Goal: Task Accomplishment & Management: Use online tool/utility

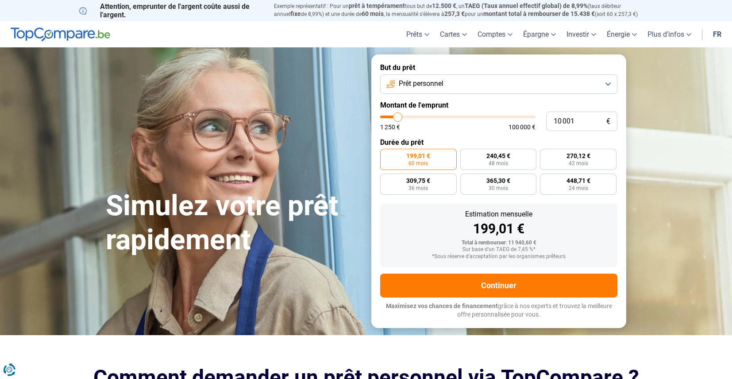
type input "9 000"
type input "9000"
type input "9 250"
type input "9250"
type input "9 500"
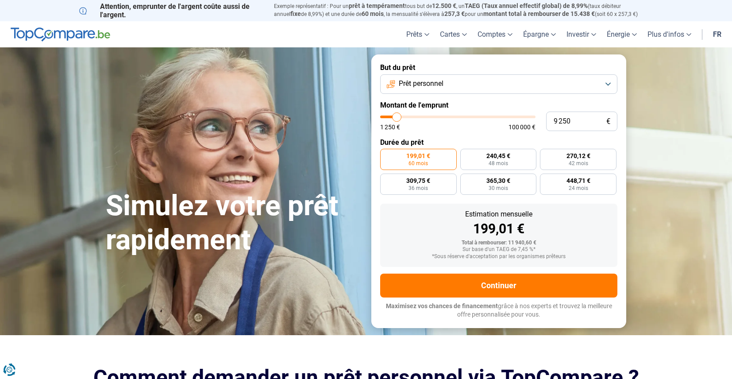
type input "9500"
type input "10 250"
type input "10250"
type input "10 500"
type input "10500"
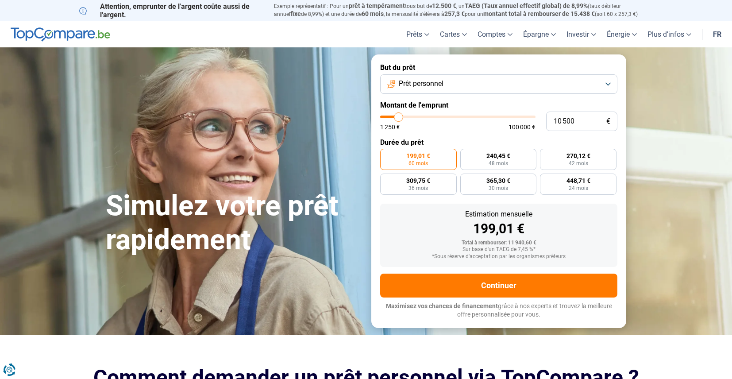
type input "10 750"
type input "10750"
type input "11 250"
type input "11250"
type input "11 750"
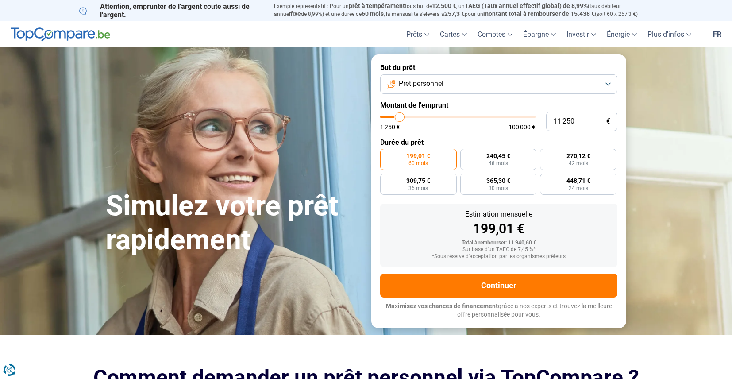
type input "11750"
type input "12 000"
type input "12000"
type input "12 500"
type input "12500"
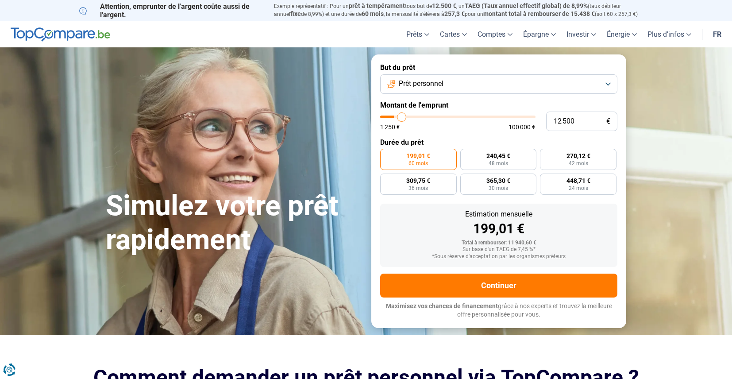
type input "12 750"
type input "12750"
type input "13 750"
type input "13750"
type input "15 250"
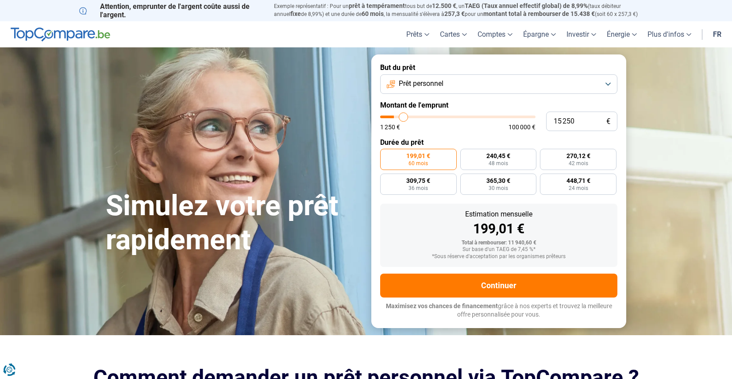
type input "15250"
type input "16 250"
type input "16250"
type input "17 250"
type input "17250"
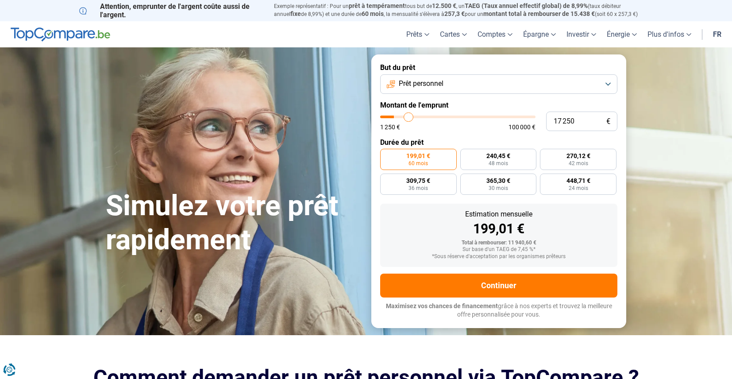
type input "18 500"
type input "18500"
type input "19 500"
type input "19500"
type input "20 500"
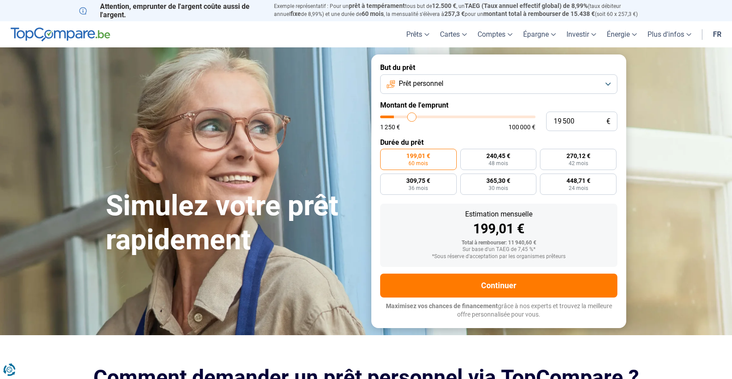
type input "20500"
type input "21 000"
type input "21000"
type input "21 250"
type input "21250"
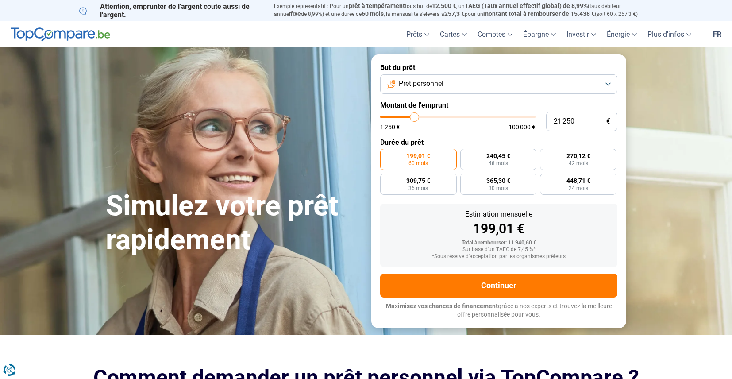
type input "21 500"
type input "21500"
type input "22 000"
type input "22000"
type input "22 250"
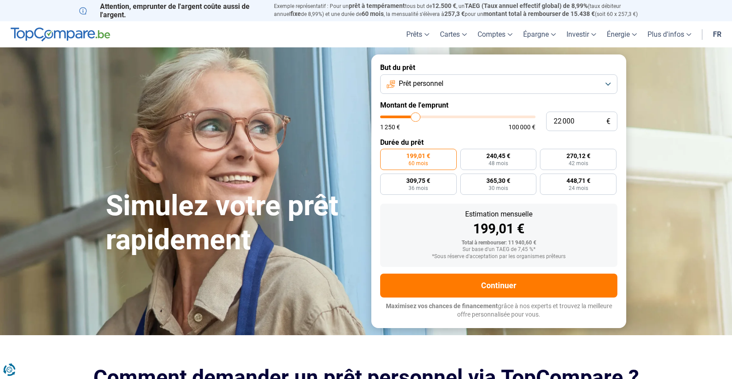
type input "22250"
type input "22 750"
type input "22750"
type input "24 000"
type input "24000"
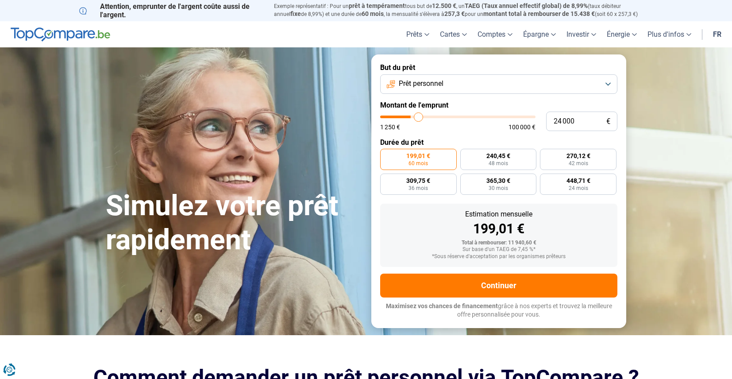
type input "24 500"
type input "24500"
type input "25 750"
type input "25750"
type input "27 000"
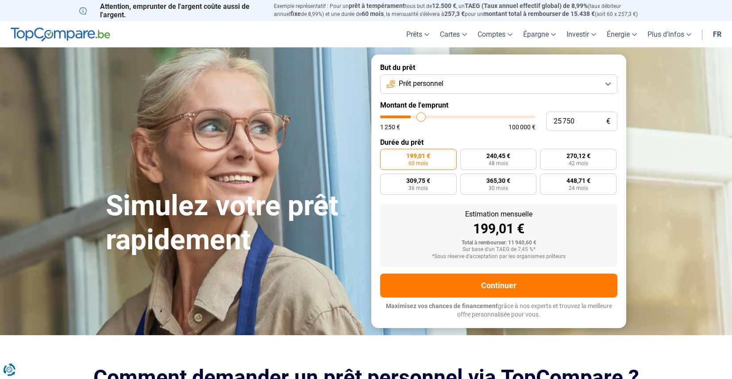
type input "27000"
type input "27 500"
type input "27500"
type input "28 000"
type input "28000"
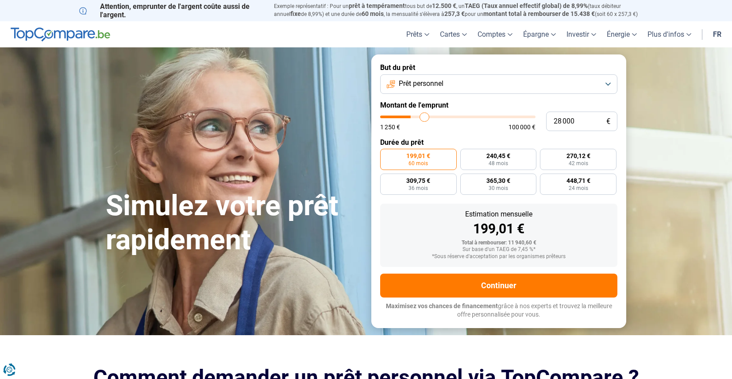
type input "28 250"
type input "28250"
type input "28 500"
type input "28500"
type input "28 750"
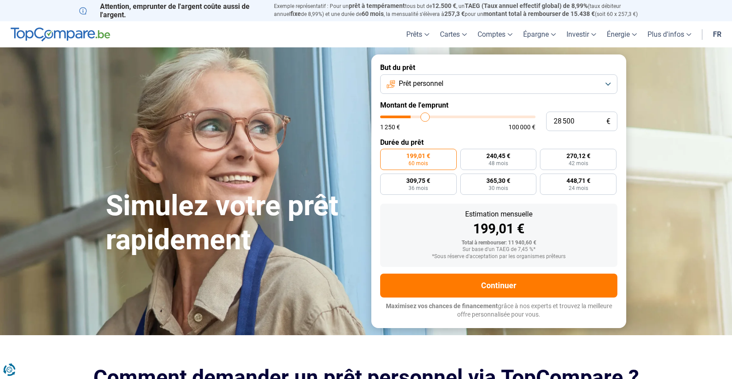
type input "28750"
type input "29 000"
type input "29000"
type input "29 500"
type input "29500"
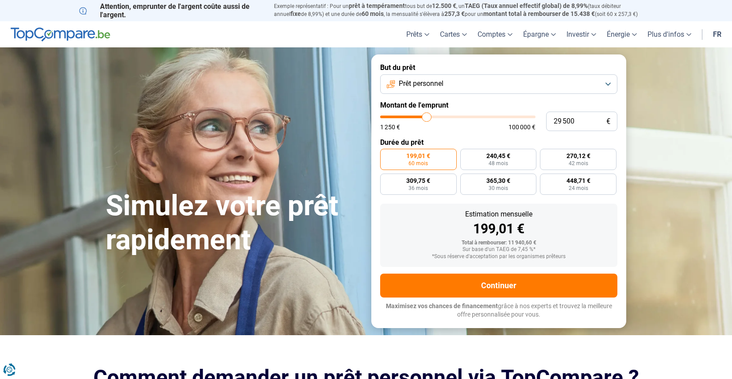
type input "29 750"
type input "29750"
type input "30 000"
type input "30000"
type input "30 250"
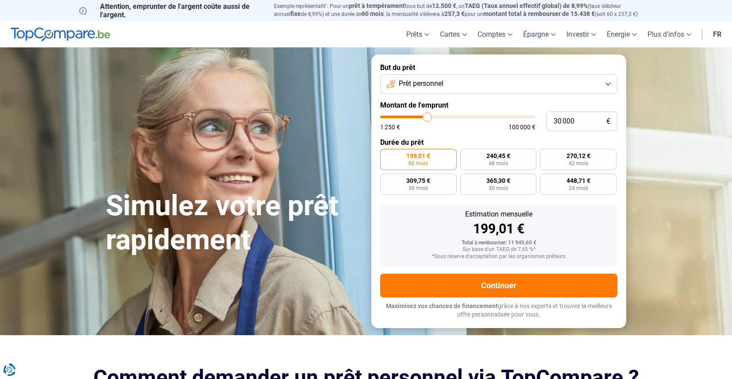
type input "30250"
type input "30 500"
type input "30500"
type input "31 000"
type input "31000"
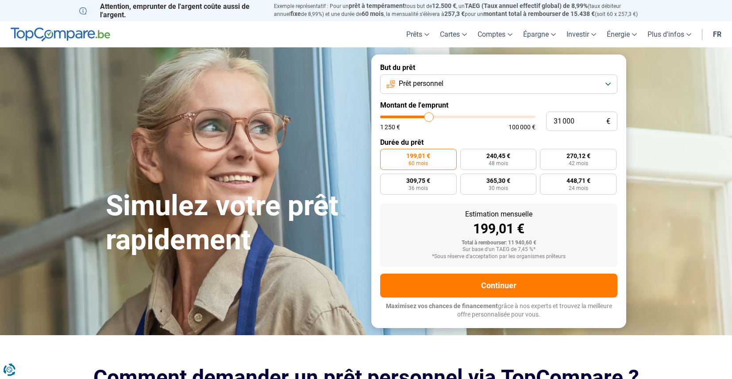
type input "31 500"
type input "31500"
type input "31 750"
type input "31750"
type input "32 500"
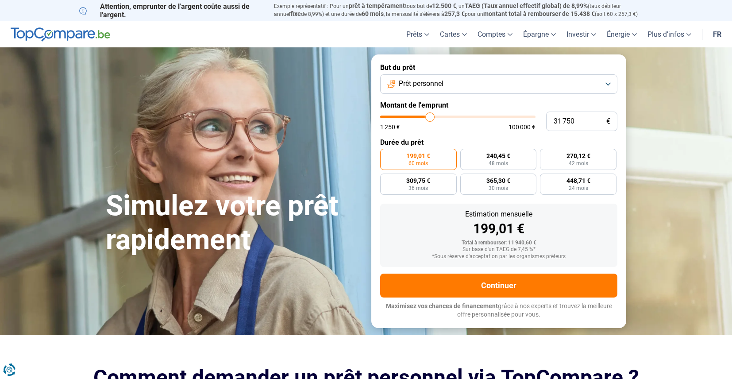
type input "32500"
type input "34 000"
type input "34000"
type input "34 750"
type input "34750"
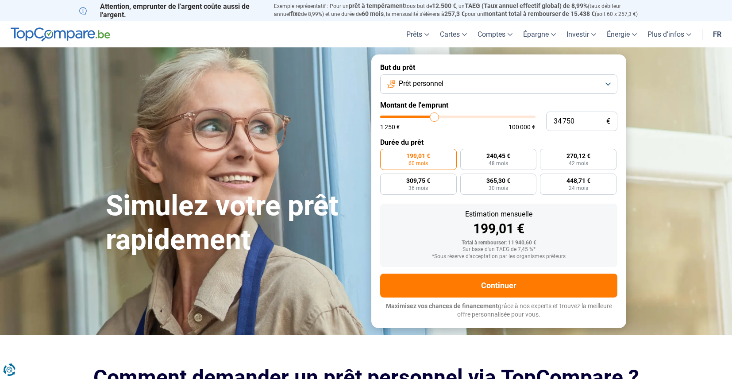
type input "37 000"
type input "37000"
type input "37 500"
type input "37500"
type input "37 750"
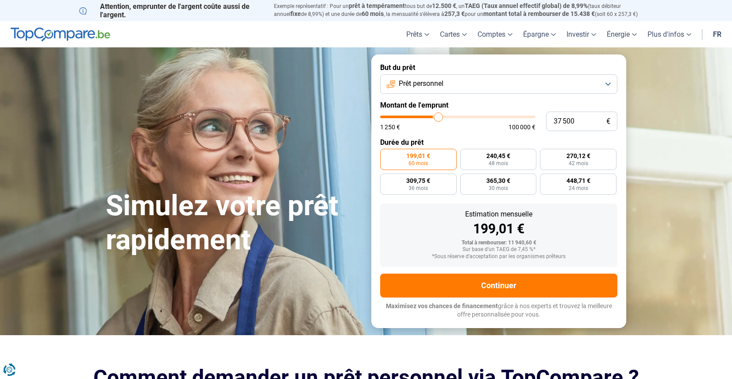
type input "37750"
type input "38 000"
type input "38000"
type input "38 500"
type input "38500"
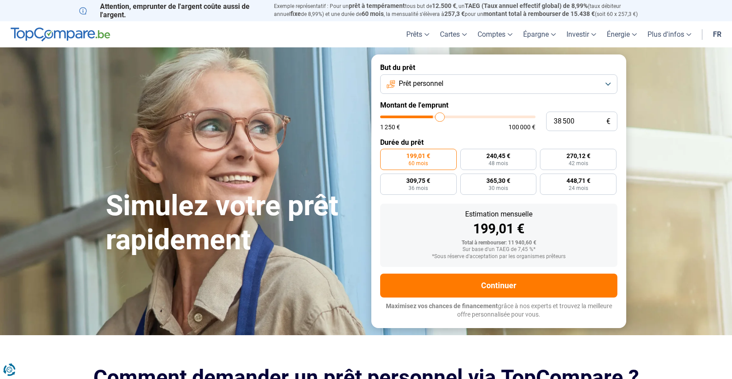
type input "38 750"
type input "38750"
type input "39 500"
type input "39500"
type input "40 750"
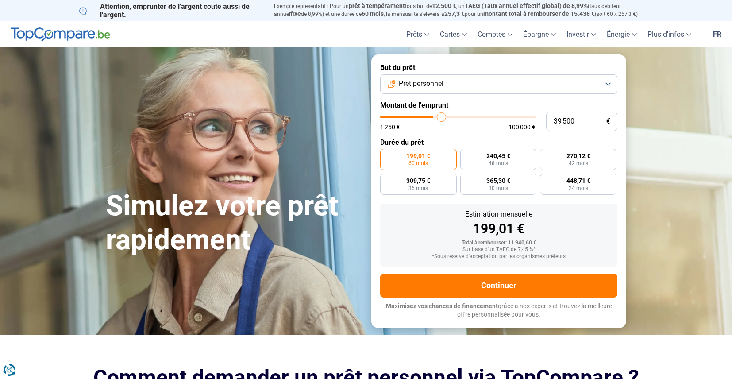
type input "40750"
type input "43 250"
type input "43250"
type input "45 000"
type input "45000"
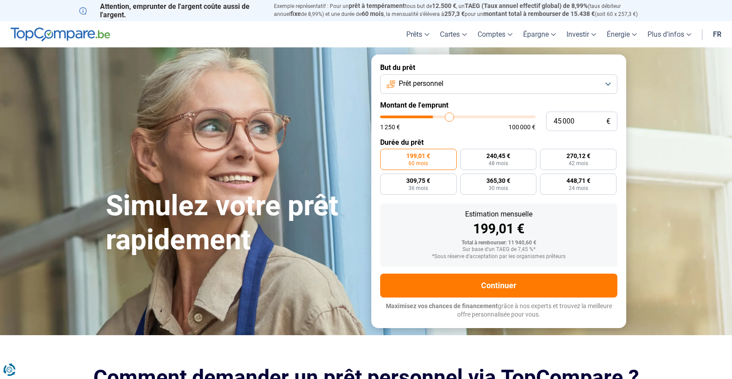
type input "47 750"
type input "47750"
type input "50 500"
type input "50500"
type input "52 500"
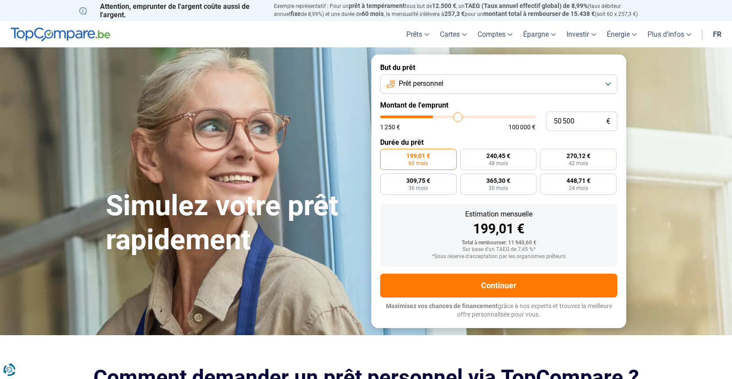
type input "52500"
type input "54 750"
type input "54750"
type input "55 750"
type input "55750"
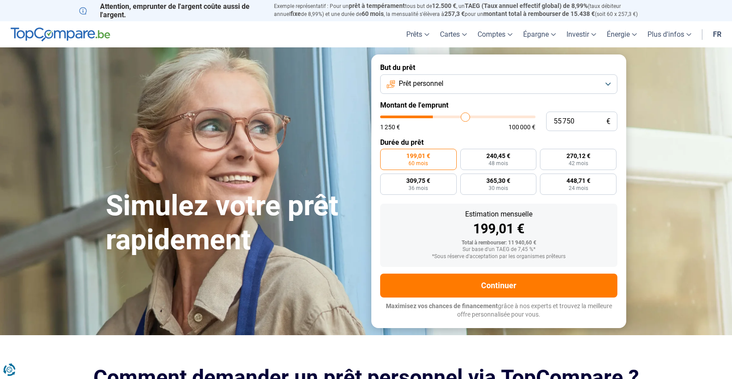
type input "56 750"
type input "56750"
type input "57 000"
type input "57000"
type input "57 250"
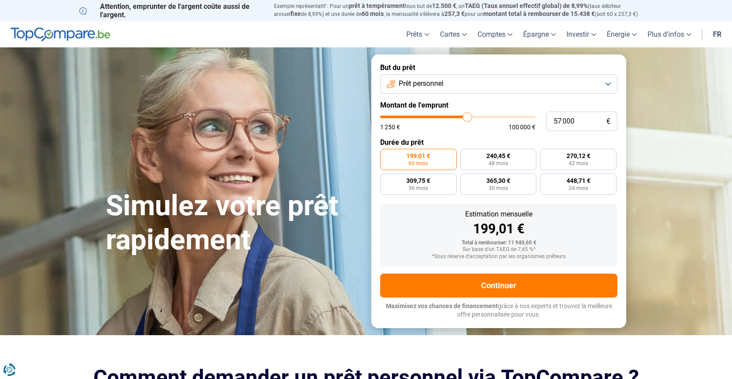
type input "57250"
type input "58 500"
type input "58500"
type input "58 750"
type input "58750"
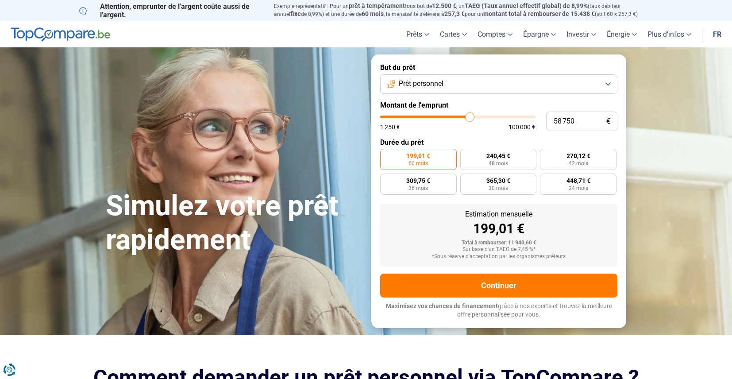
type input "59 250"
type input "59250"
type input "59 500"
type input "59500"
type input "59 250"
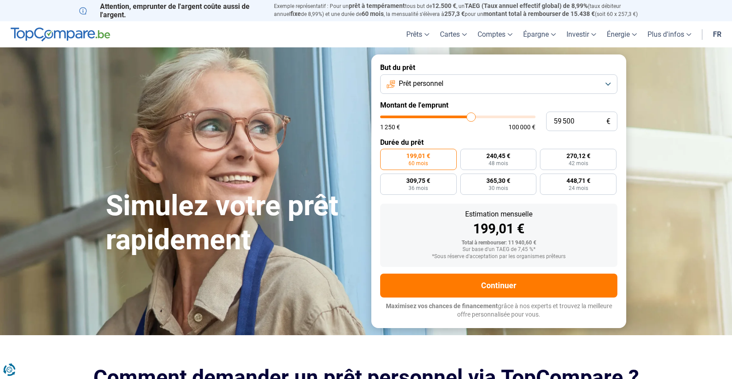
type input "59250"
type input "58 750"
type input "58750"
type input "58 500"
type input "58500"
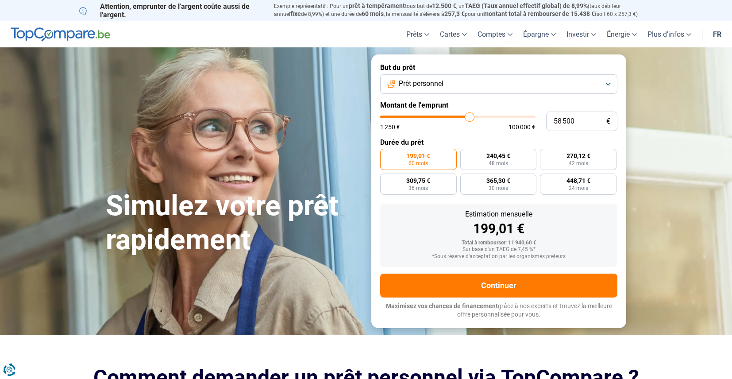
type input "58 250"
type input "58250"
type input "58 000"
type input "58000"
type input "57 750"
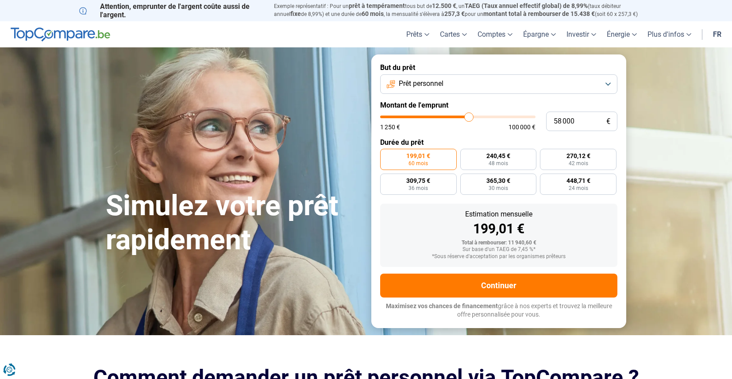
type input "57750"
type input "57 250"
type input "57250"
type input "57 000"
type input "57000"
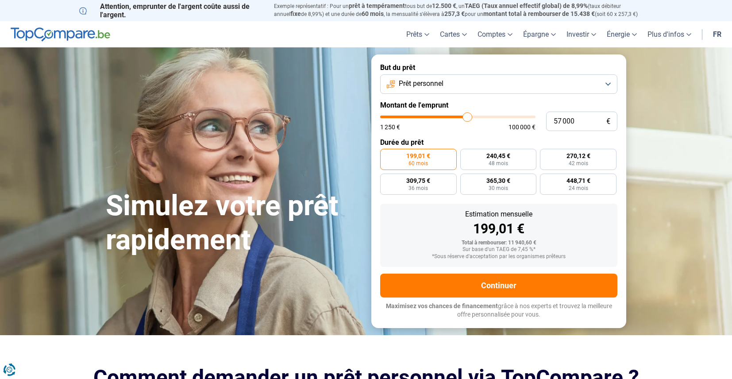
type input "56 750"
type input "56750"
type input "56 250"
type input "56250"
type input "55 750"
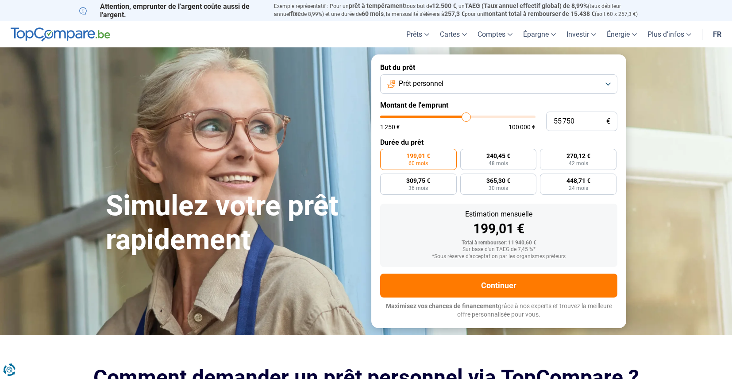
type input "55750"
type input "55 500"
type input "55500"
type input "55 250"
type input "55250"
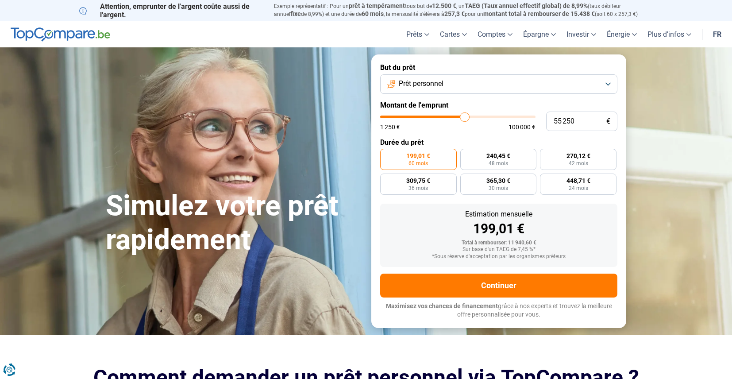
type input "55 000"
type input "55000"
type input "54 750"
type input "54750"
type input "54 250"
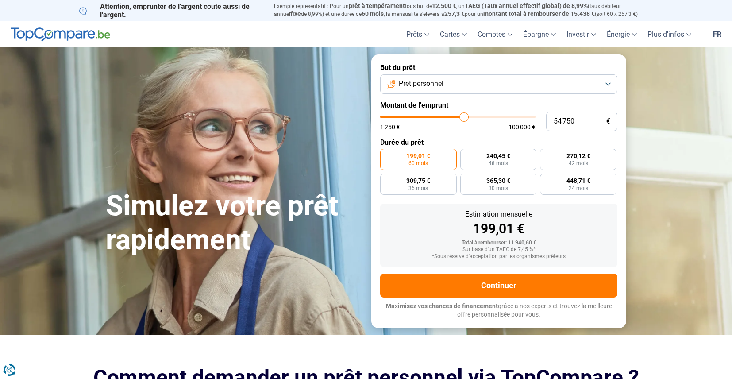
type input "54250"
type input "54 000"
type input "54000"
type input "53 250"
type input "53250"
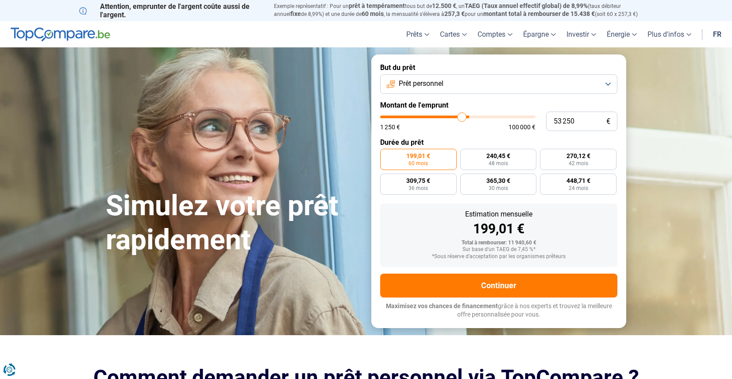
type input "52 500"
type input "52500"
type input "52 250"
type input "52250"
type input "52 000"
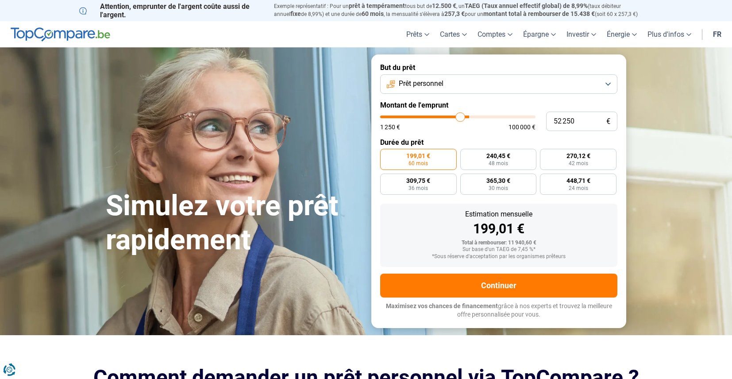
type input "52000"
type input "51 750"
type input "51750"
type input "51 250"
type input "51250"
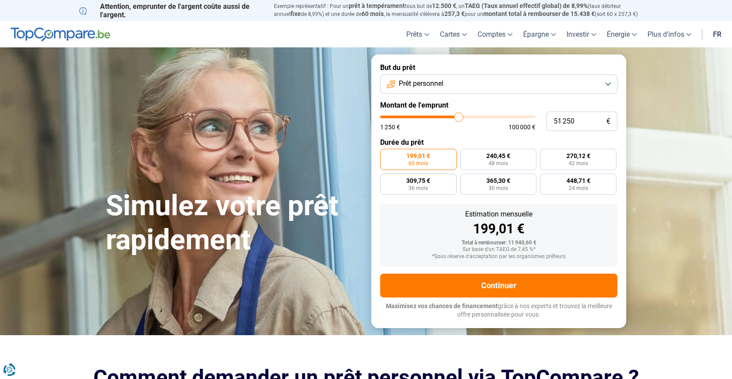
type input "51 000"
type input "51000"
type input "50 750"
type input "50750"
type input "50 500"
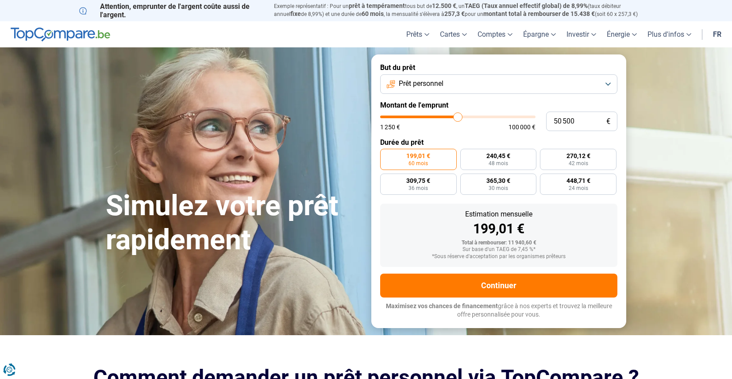
drag, startPoint x: 407, startPoint y: 116, endPoint x: 457, endPoint y: 120, distance: 50.6
type input "50500"
click at [457, 118] on input "range" at bounding box center [457, 116] width 155 height 3
radio input "false"
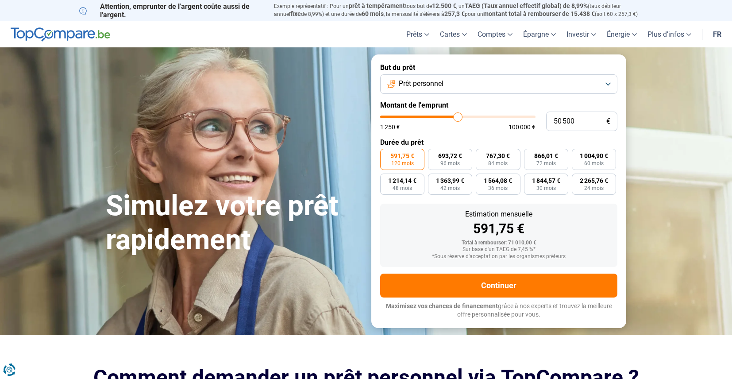
click at [403, 157] on span "591,75 €" at bounding box center [402, 156] width 24 height 6
click at [386, 154] on input "591,75 € 120 mois" at bounding box center [383, 152] width 6 height 6
